Goal: Navigation & Orientation: Find specific page/section

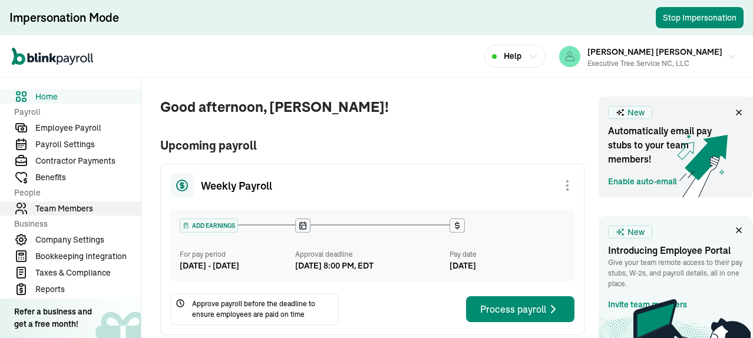
click at [68, 208] on span "Team Members" at bounding box center [88, 209] width 106 height 12
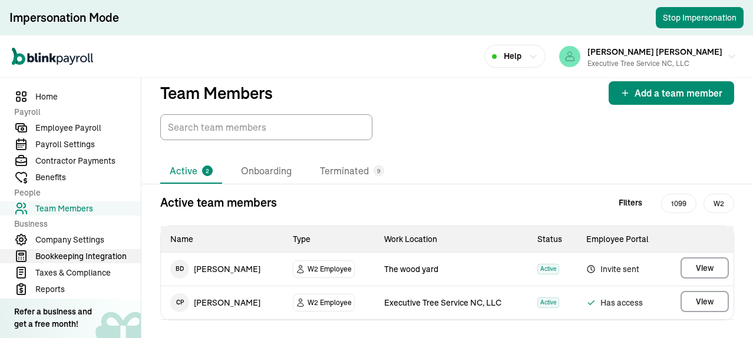
scroll to position [42, 0]
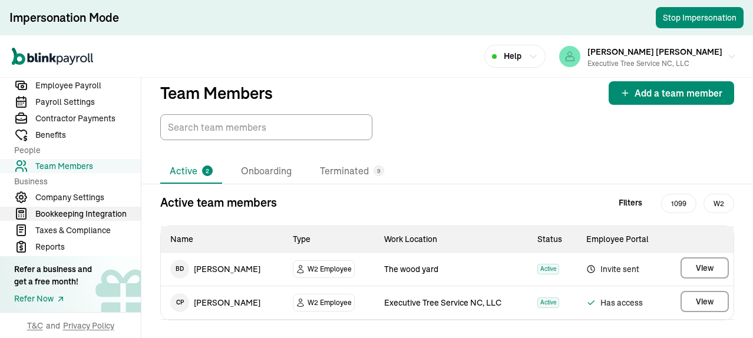
click at [80, 215] on span "Bookkeeping Integration" at bounding box center [88, 214] width 106 height 12
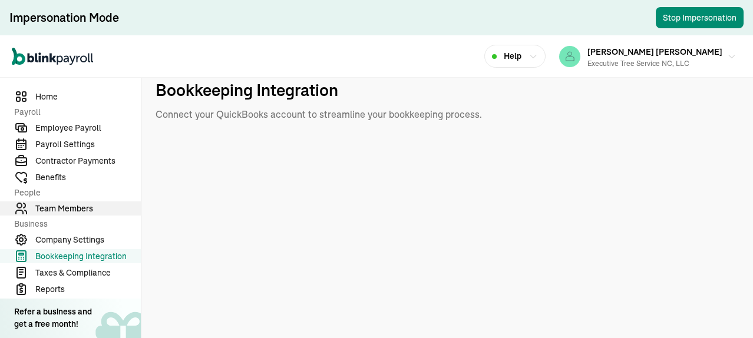
drag, startPoint x: 74, startPoint y: 207, endPoint x: 80, endPoint y: 206, distance: 6.0
click at [74, 207] on span "Team Members" at bounding box center [88, 209] width 106 height 12
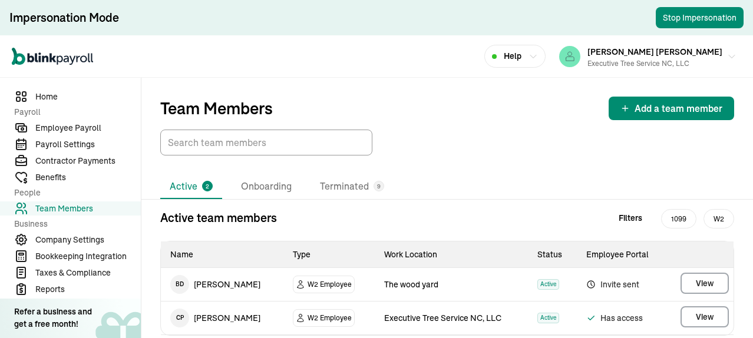
scroll to position [15, 0]
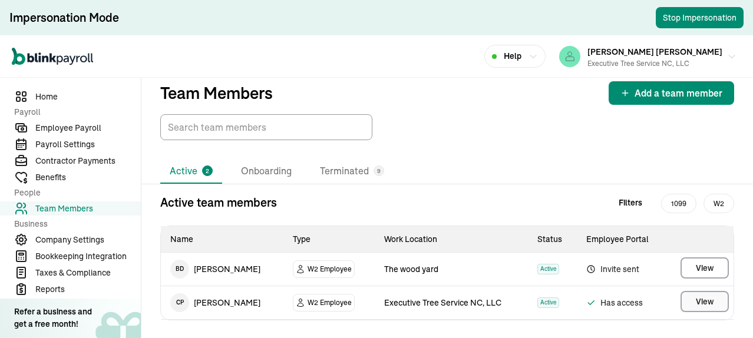
click at [681, 303] on button "View" at bounding box center [705, 301] width 48 height 21
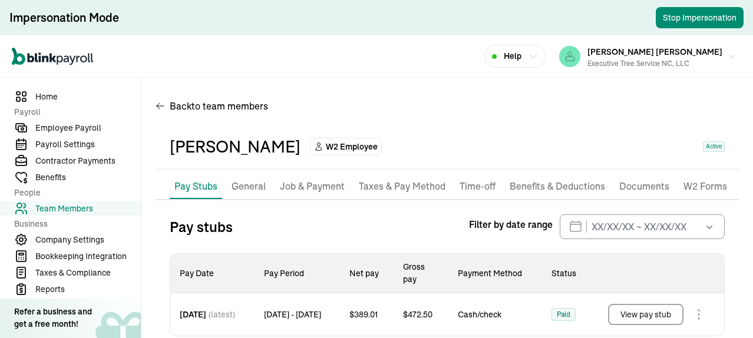
click at [252, 189] on p "General" at bounding box center [249, 186] width 34 height 15
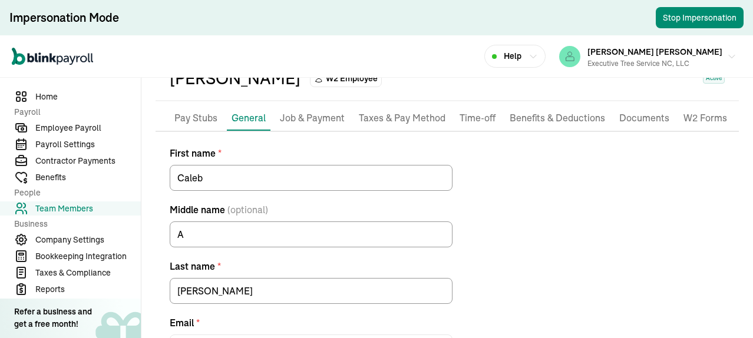
scroll to position [191, 0]
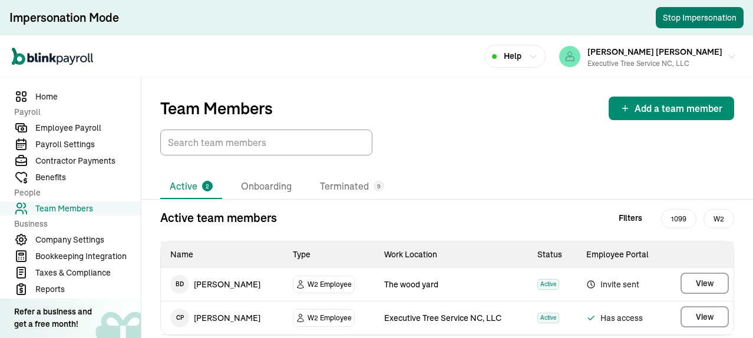
click at [687, 21] on button "Stop Impersonation" at bounding box center [700, 17] width 88 height 21
